Goal: Task Accomplishment & Management: Use online tool/utility

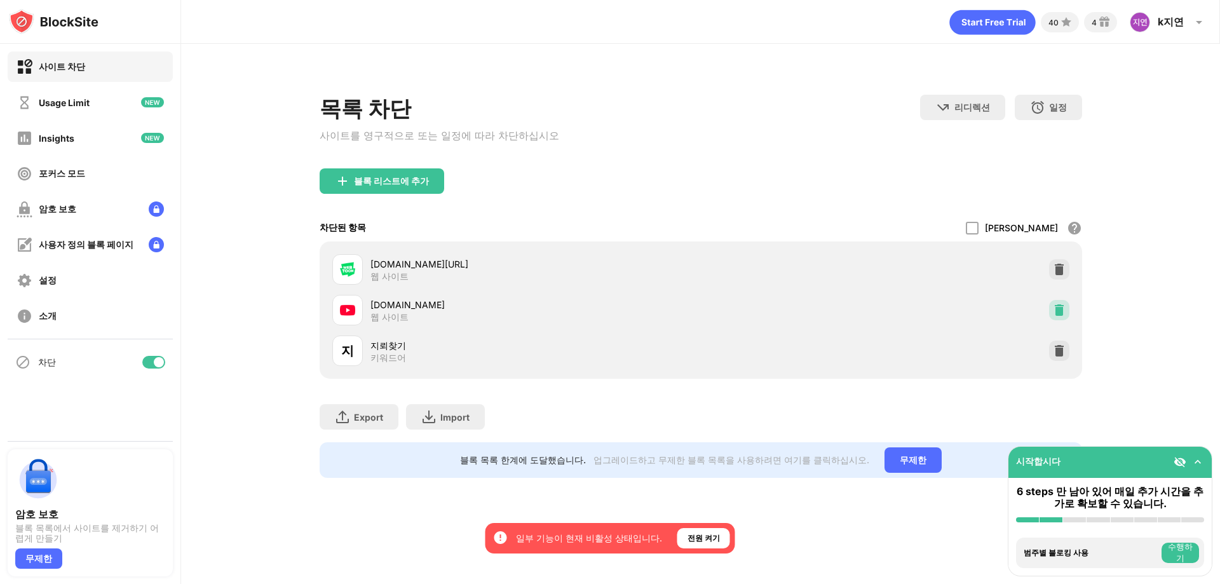
click at [1063, 312] on img at bounding box center [1059, 310] width 13 height 13
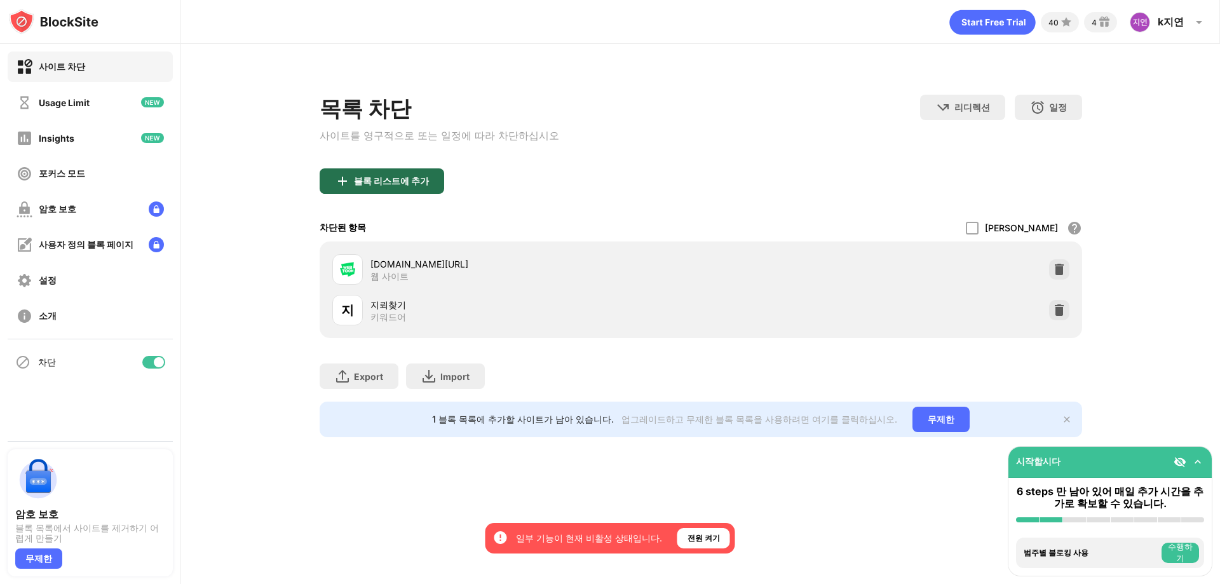
click at [421, 186] on div "블록 리스트에 추가" at bounding box center [391, 181] width 75 height 10
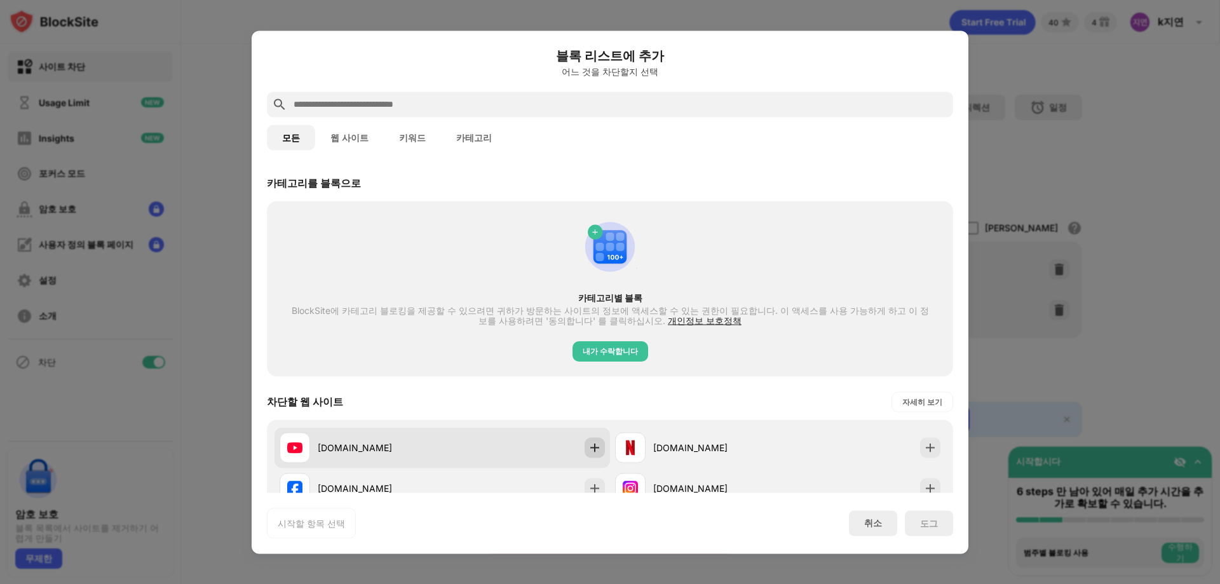
click at [588, 449] on img at bounding box center [594, 447] width 13 height 13
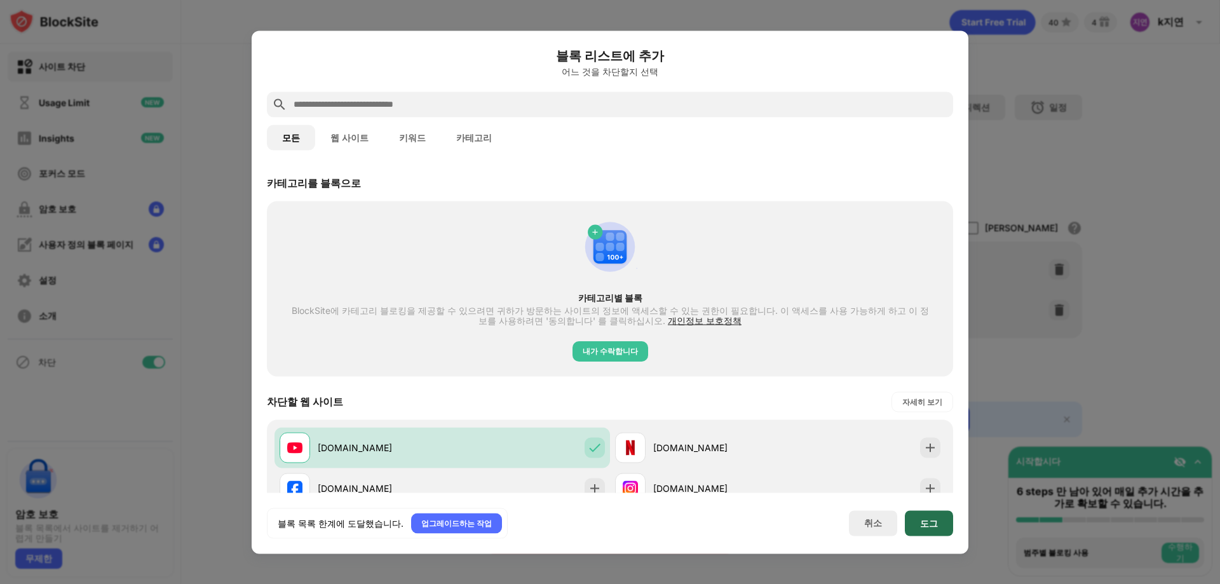
click at [924, 526] on div "도그" at bounding box center [929, 523] width 18 height 10
